Goal: Information Seeking & Learning: Check status

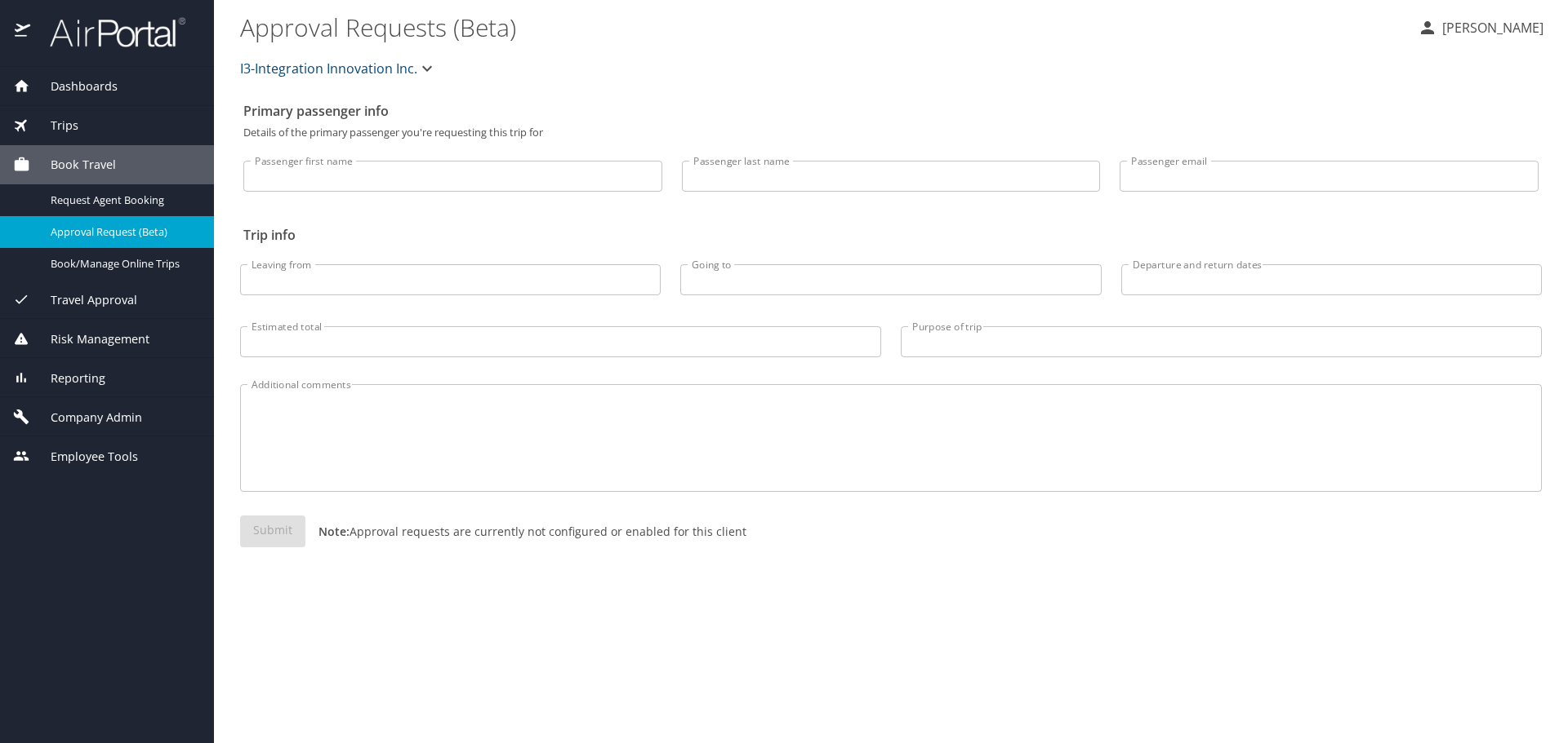
click at [85, 138] on div "Trips" at bounding box center [107, 126] width 214 height 39
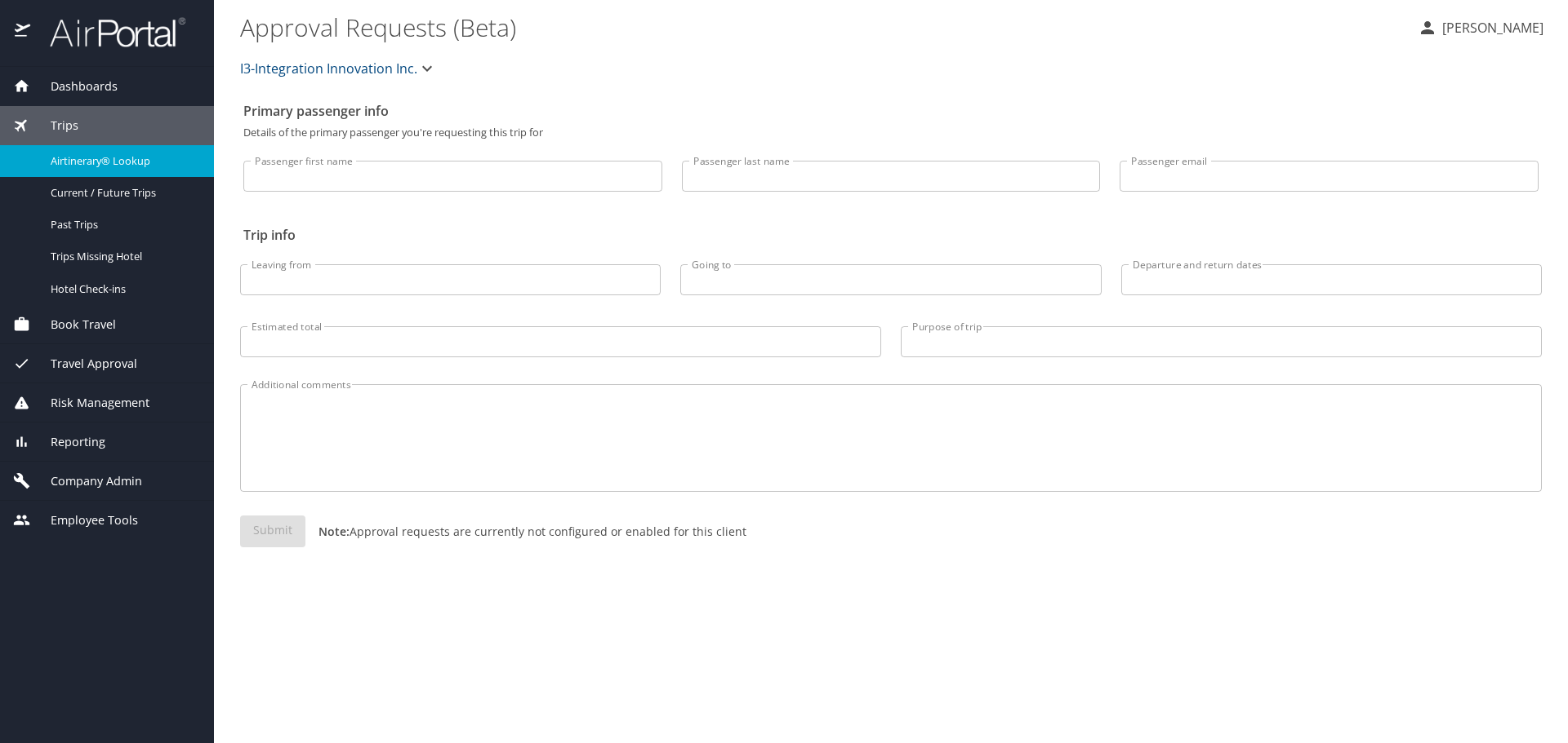
click at [94, 165] on span "Airtinerary® Lookup" at bounding box center [122, 161] width 143 height 16
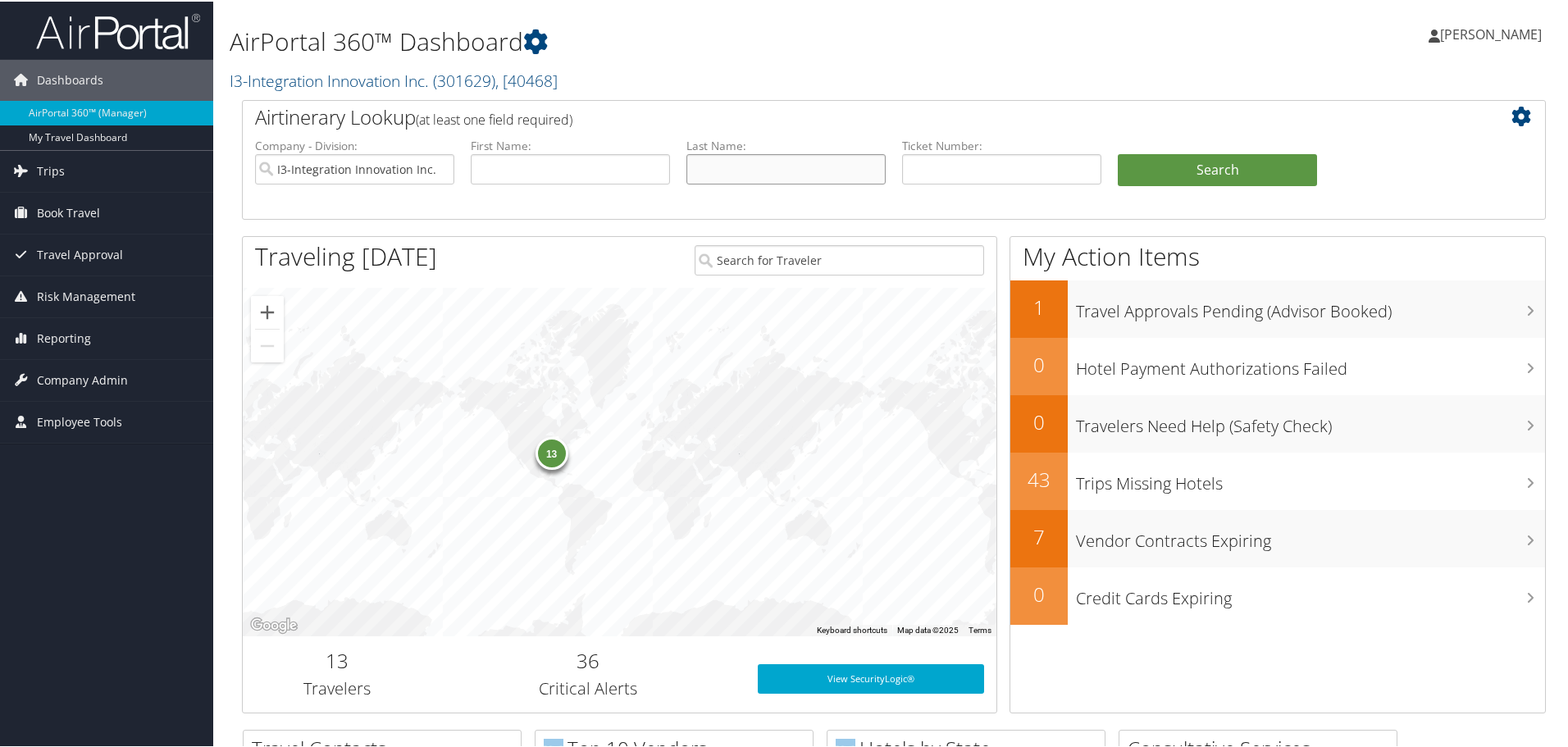
click at [754, 176] on input "text" at bounding box center [785, 168] width 199 height 30
type input "prince"
click at [120, 183] on link "Trips" at bounding box center [107, 169] width 213 height 41
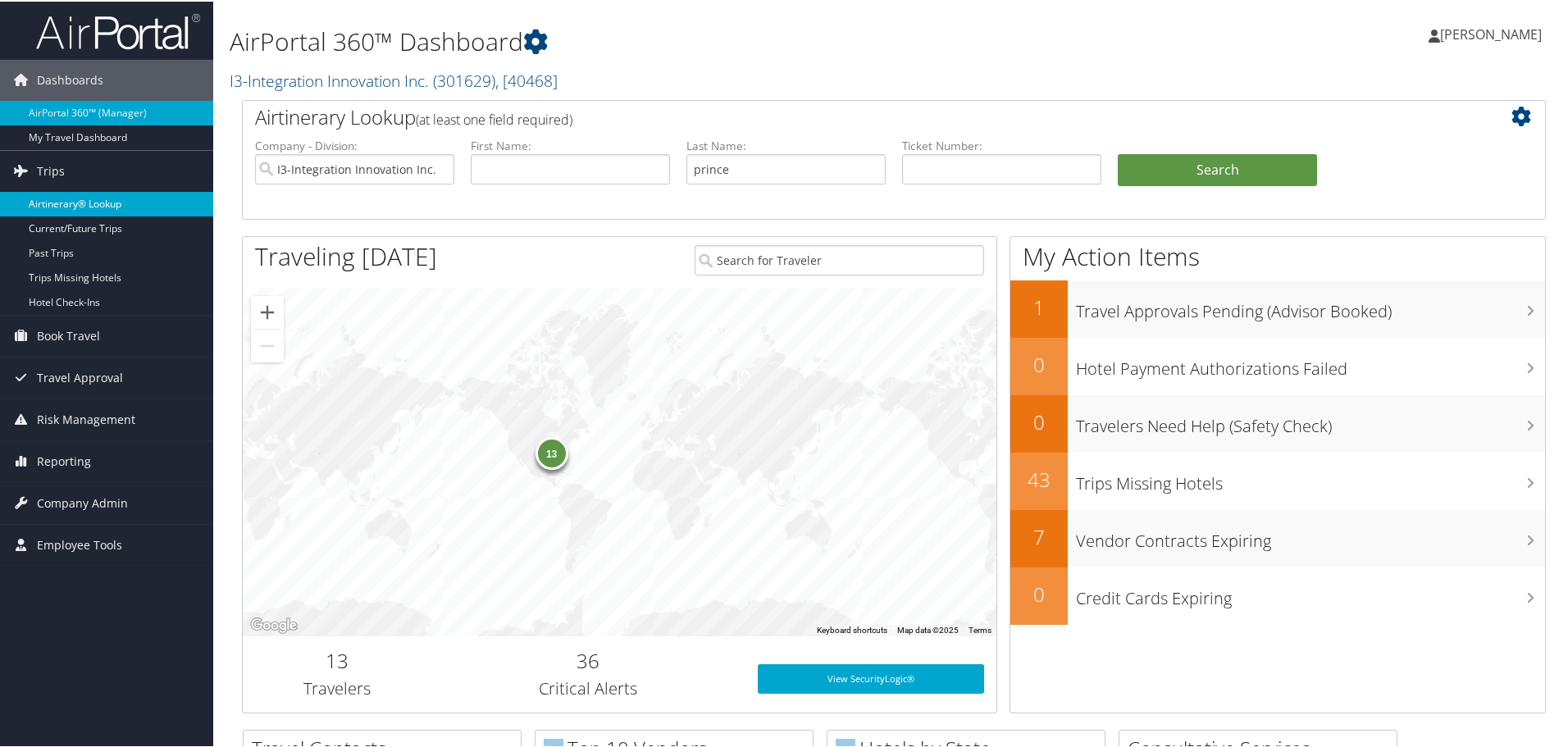
click at [79, 205] on link "Airtinerary® Lookup" at bounding box center [107, 202] width 213 height 24
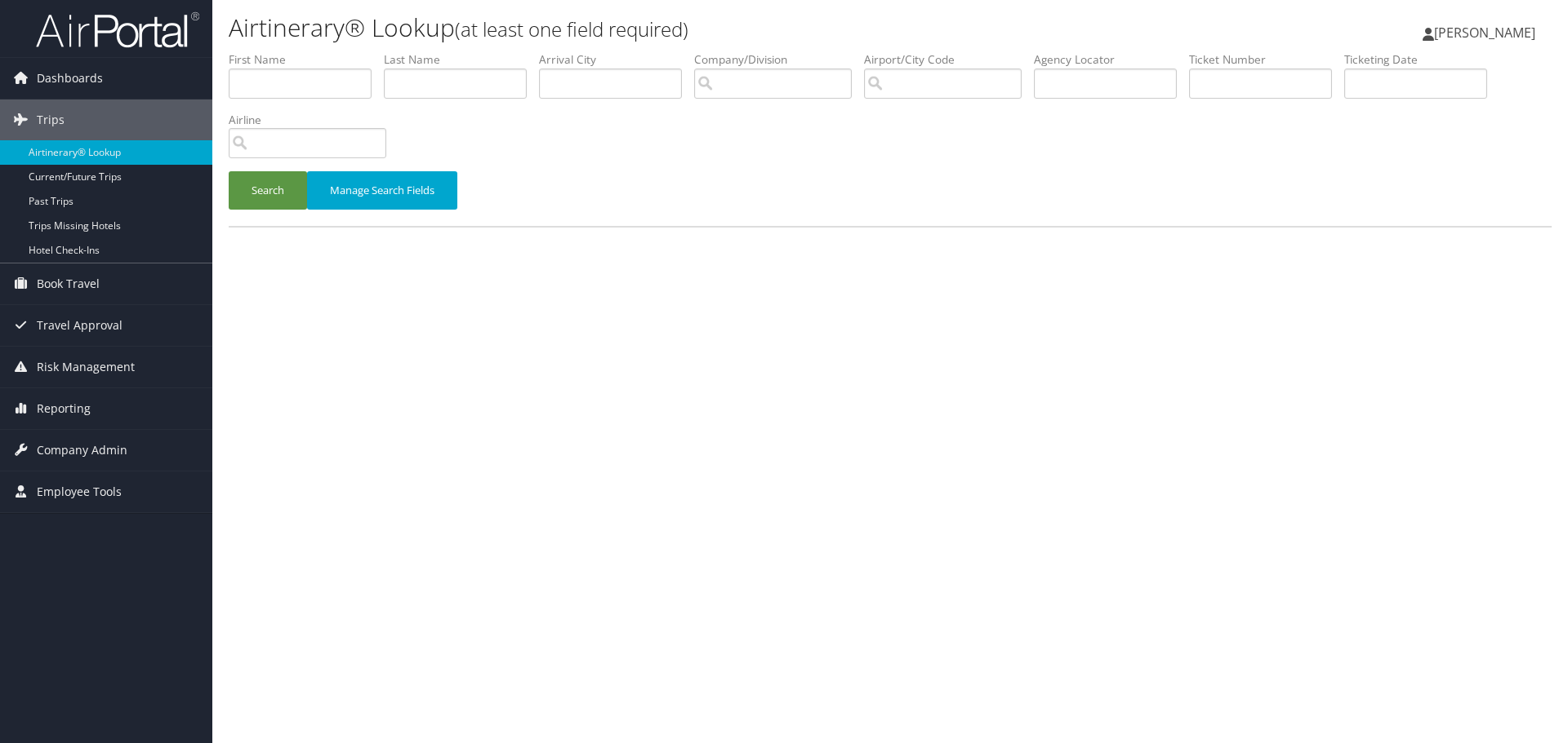
click at [448, 61] on label "Last Name" at bounding box center [461, 60] width 155 height 17
click at [445, 68] on li "Last Name" at bounding box center [461, 81] width 155 height 60
click at [442, 77] on input "text" at bounding box center [455, 84] width 143 height 30
click at [265, 180] on button "Search" at bounding box center [267, 190] width 78 height 38
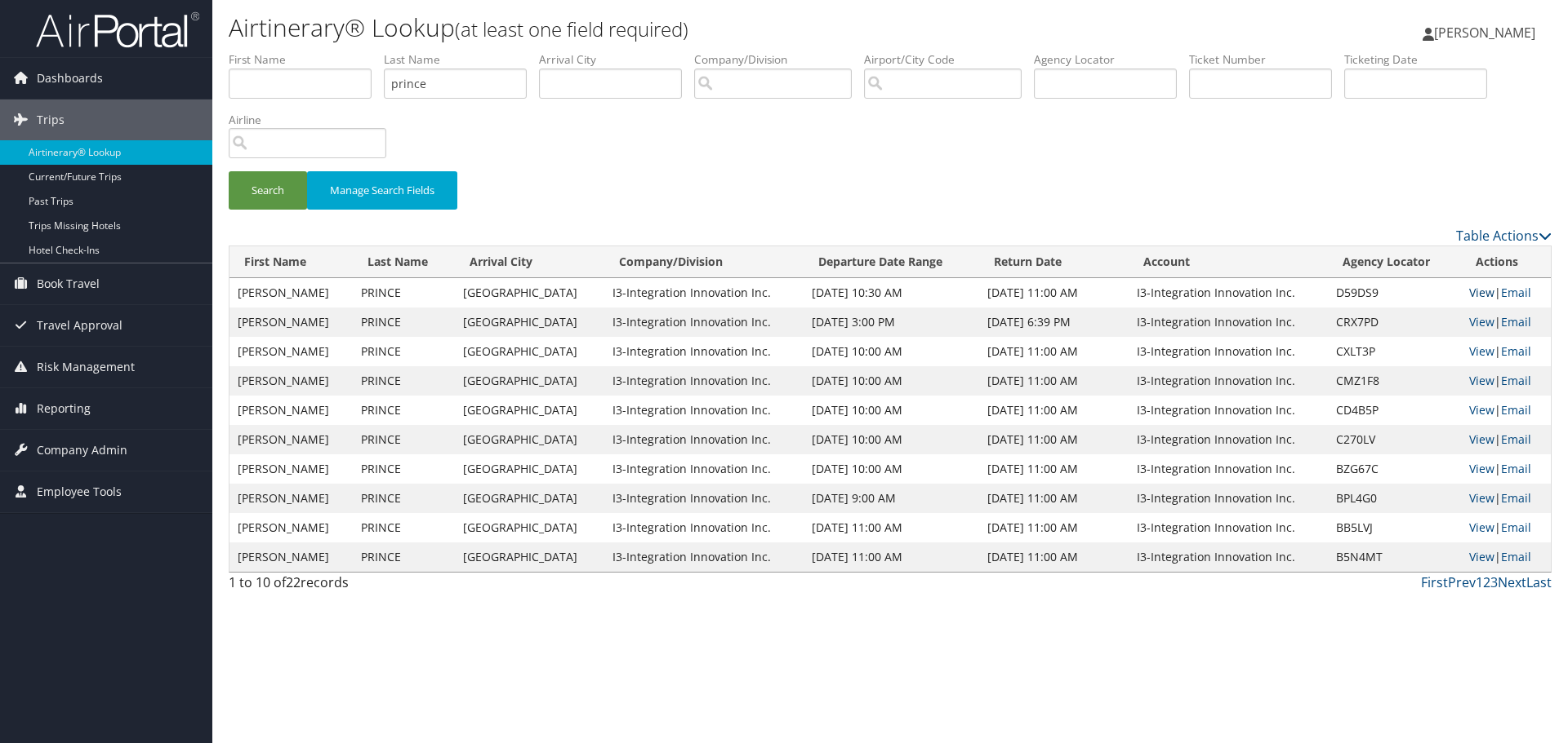
click at [1477, 290] on link "View" at bounding box center [1480, 292] width 25 height 16
click at [374, 51] on ul "First Name Last Name prince Departure City Arrival City Company/Division Airpor…" at bounding box center [890, 51] width 1323 height 0
click at [275, 195] on button "Search" at bounding box center [267, 190] width 78 height 38
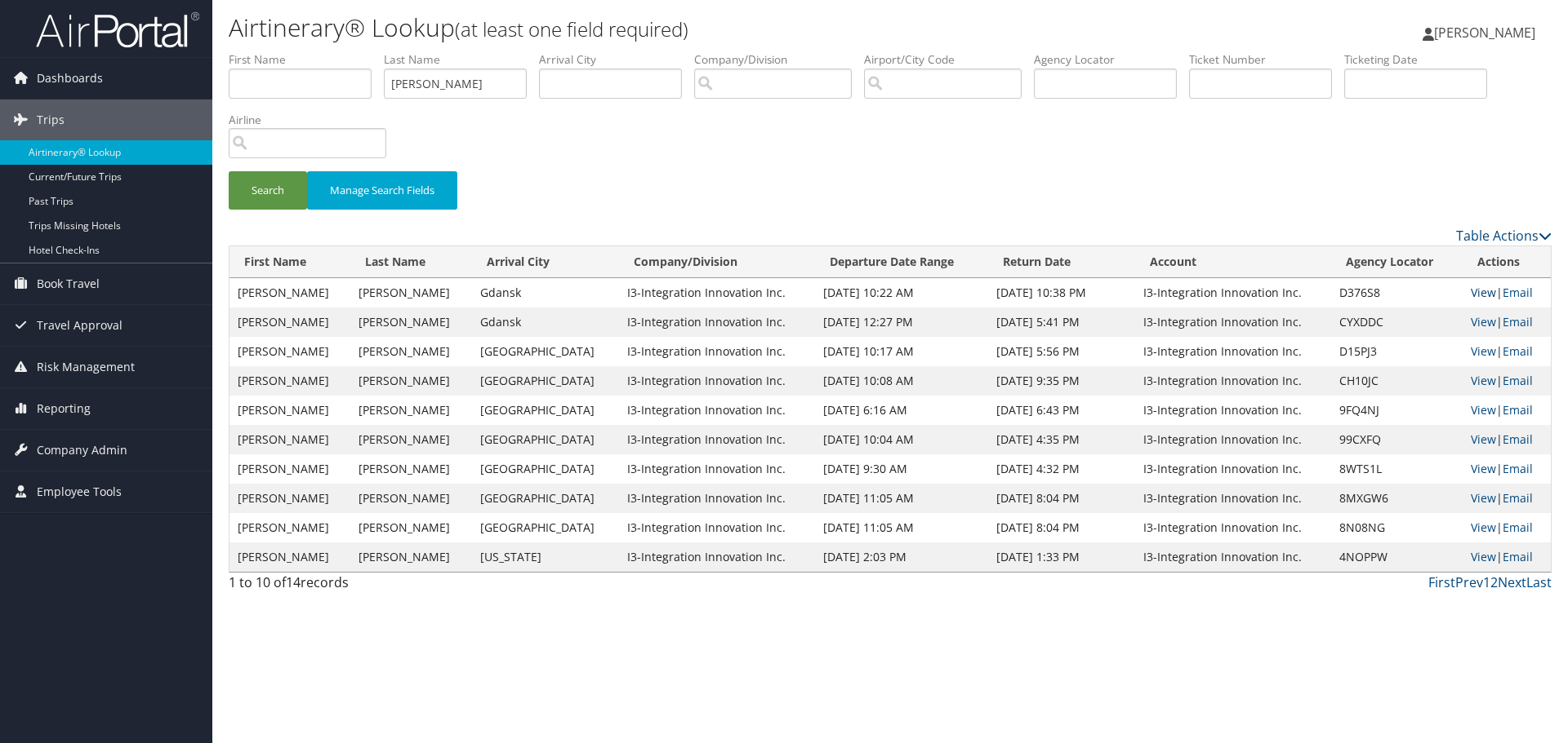
click at [1470, 295] on link "View" at bounding box center [1482, 292] width 25 height 16
drag, startPoint x: 341, startPoint y: 80, endPoint x: 314, endPoint y: 82, distance: 27.1
click at [317, 51] on ul "First Name Last Name berry Departure City Arrival City Company/Division Airport…" at bounding box center [890, 51] width 1323 height 0
type input "young"
click at [288, 195] on button "Search" at bounding box center [267, 190] width 78 height 38
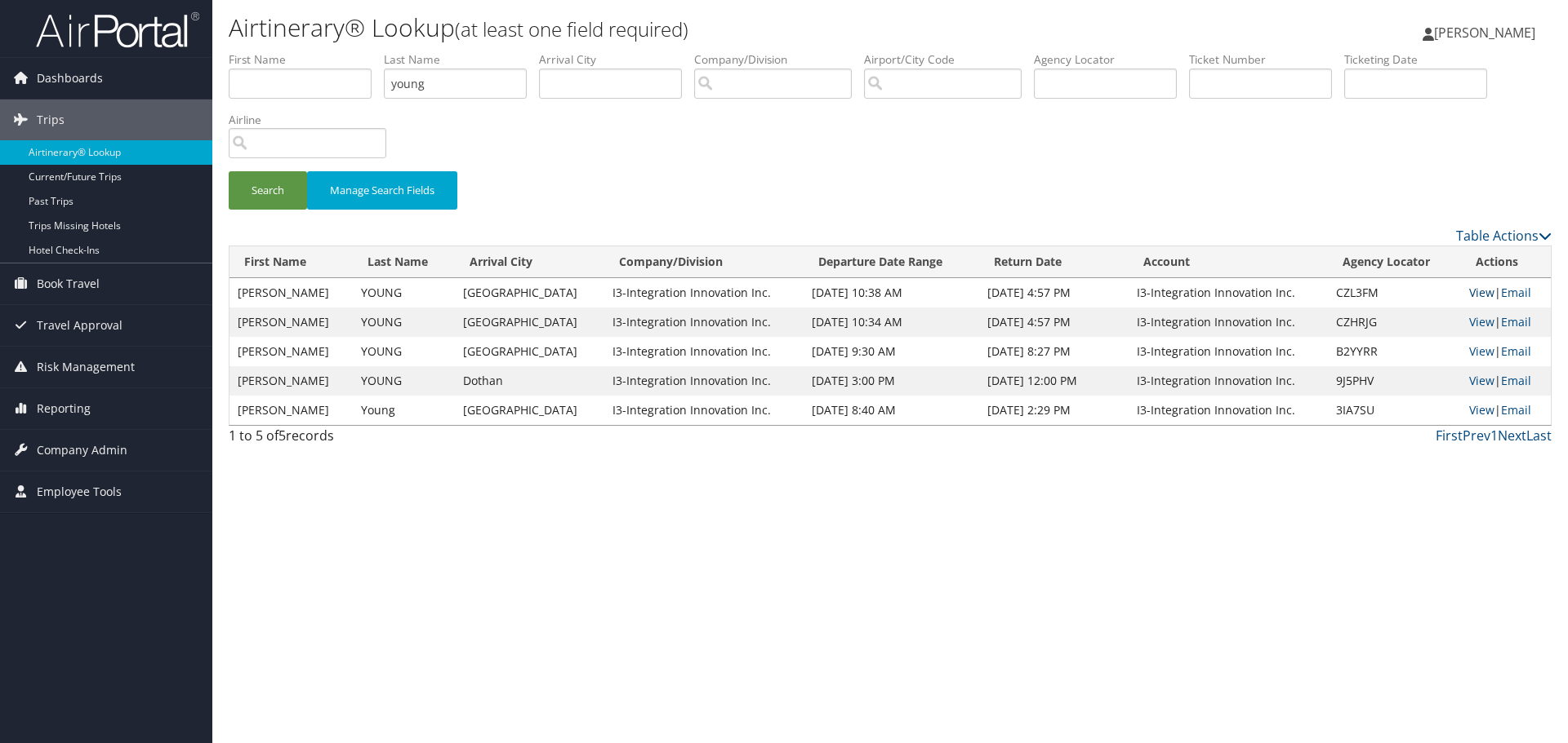
click at [1480, 292] on link "View" at bounding box center [1480, 292] width 25 height 16
click at [1472, 327] on link "View" at bounding box center [1480, 321] width 25 height 16
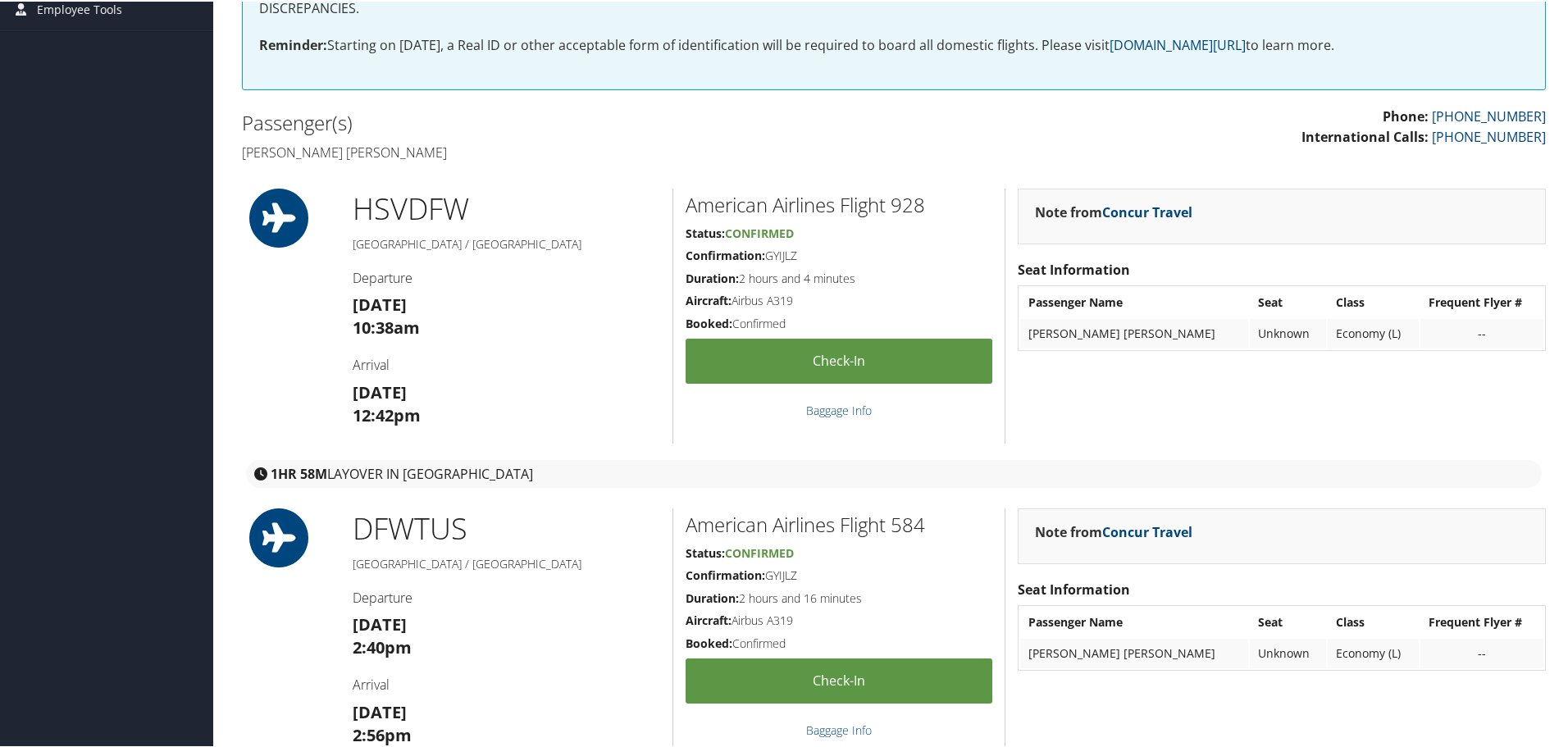
scroll to position [344, 0]
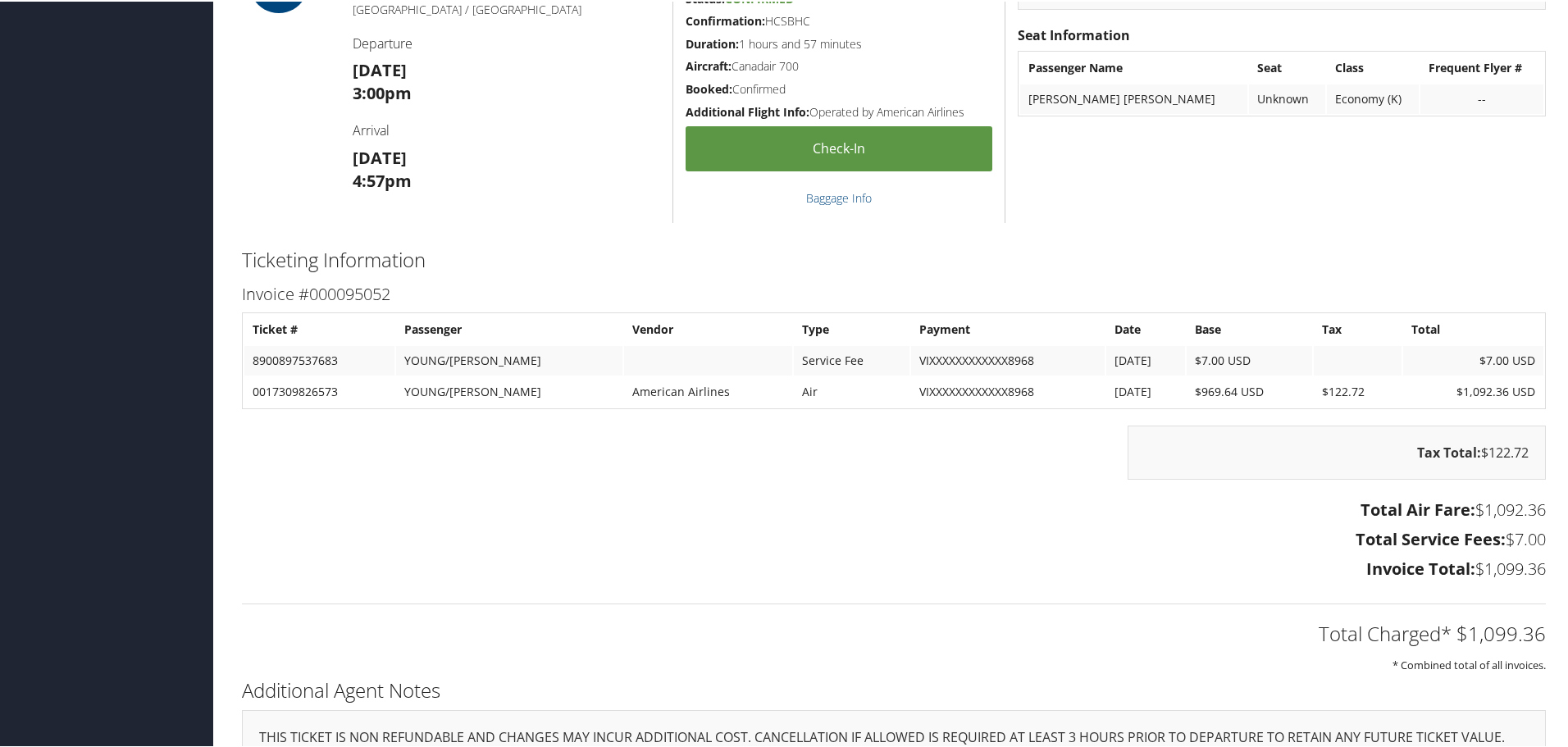
scroll to position [2081, 0]
